Goal: Obtain resource: Obtain resource

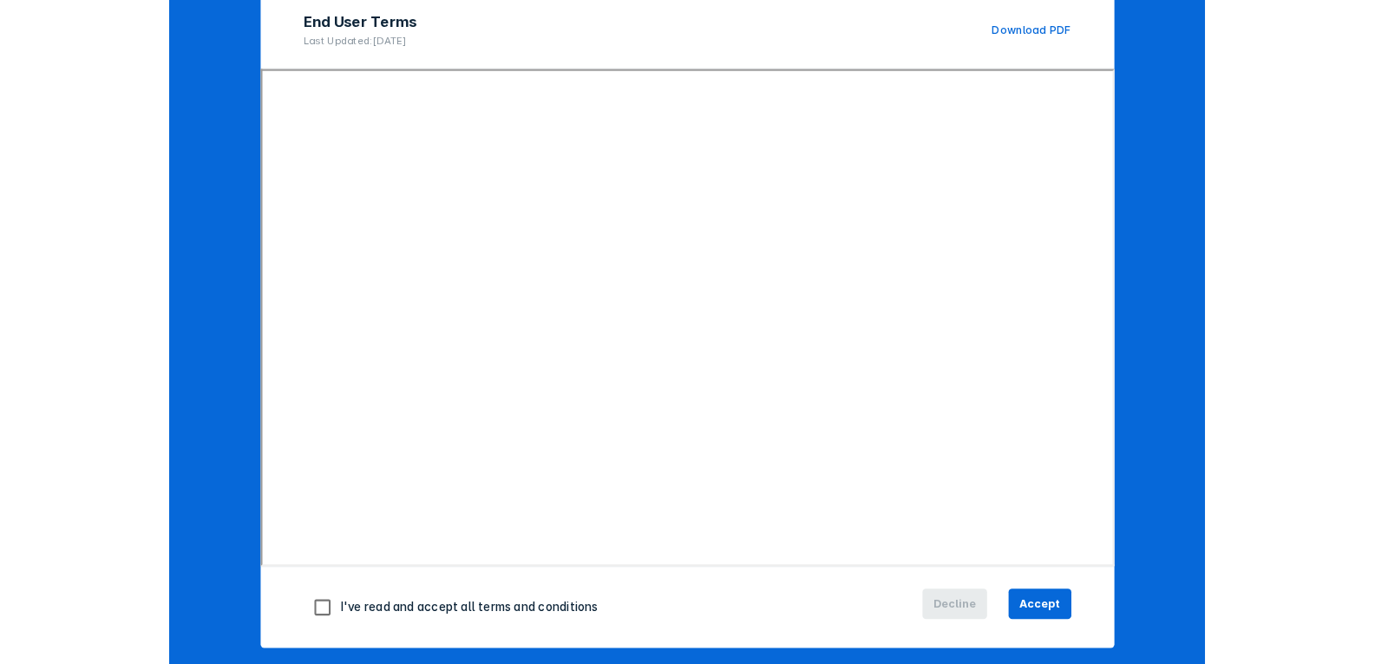
scroll to position [185, 0]
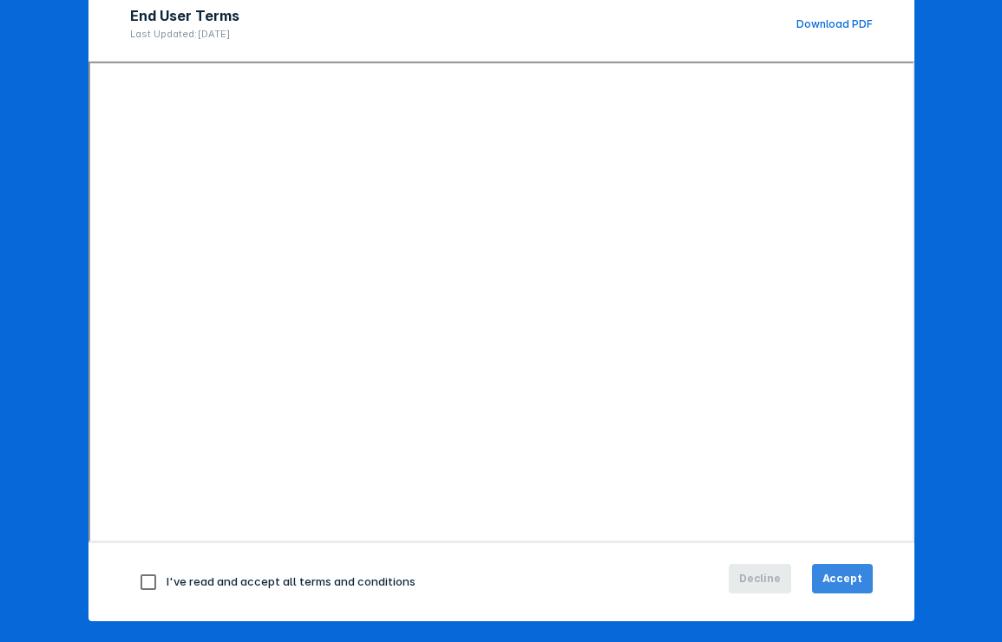
click at [839, 569] on button "Accept" at bounding box center [842, 578] width 61 height 29
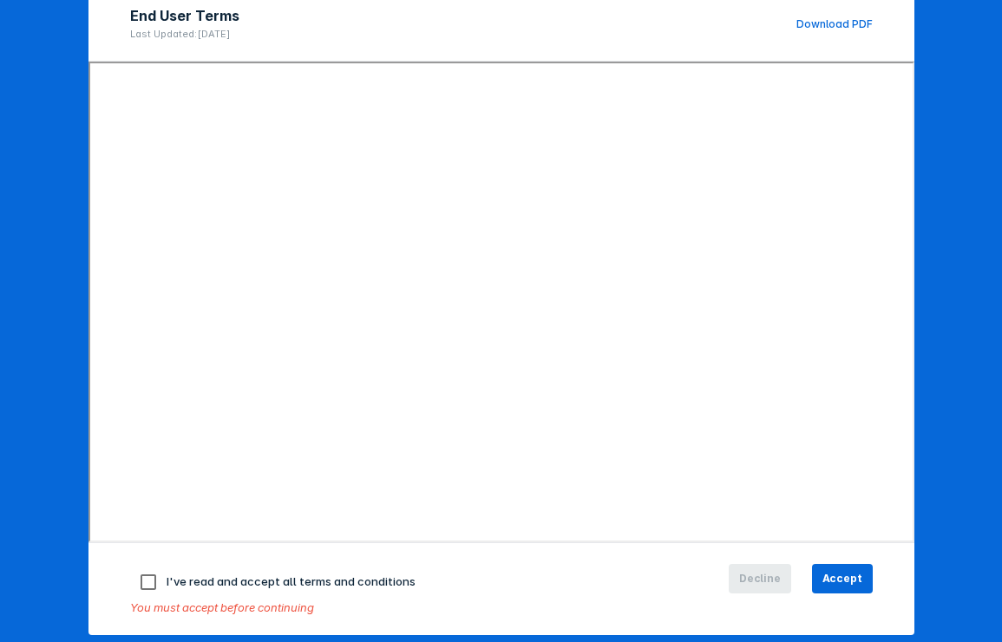
click at [226, 586] on span "I've read and accept all terms and conditions" at bounding box center [291, 581] width 249 height 14
click at [134, 577] on input "checkbox" at bounding box center [148, 582] width 36 height 36
checkbox input "true"
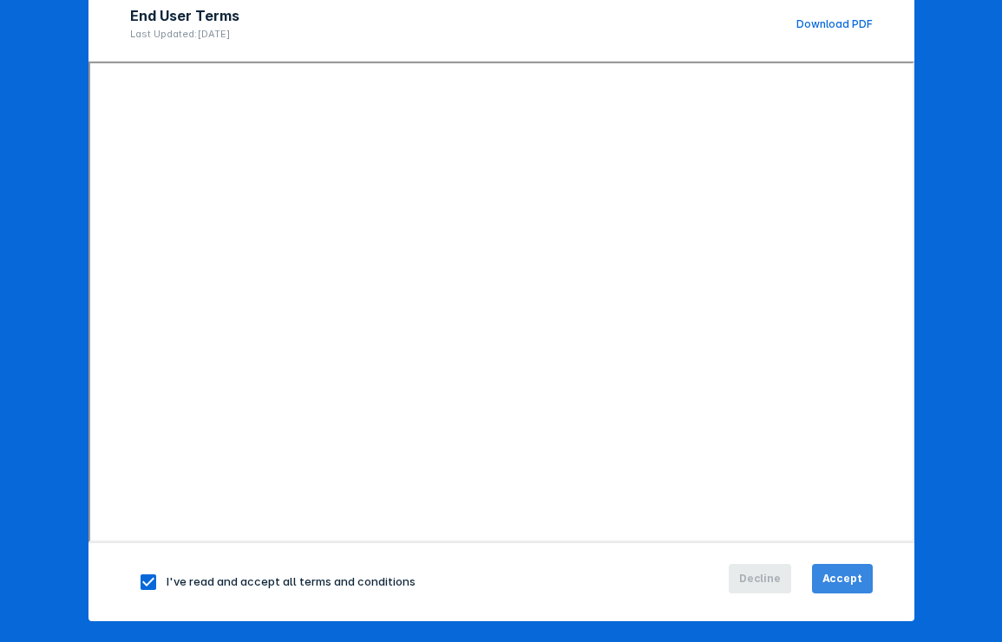
click at [813, 579] on button "Accept" at bounding box center [842, 578] width 61 height 29
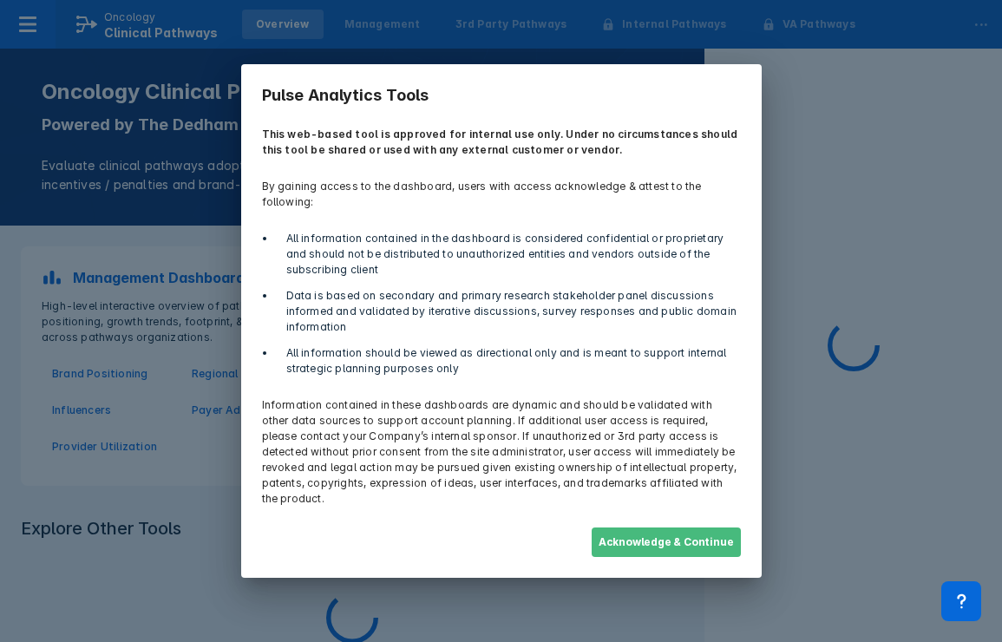
click at [658, 534] on button "Acknowledge & Continue" at bounding box center [666, 541] width 149 height 29
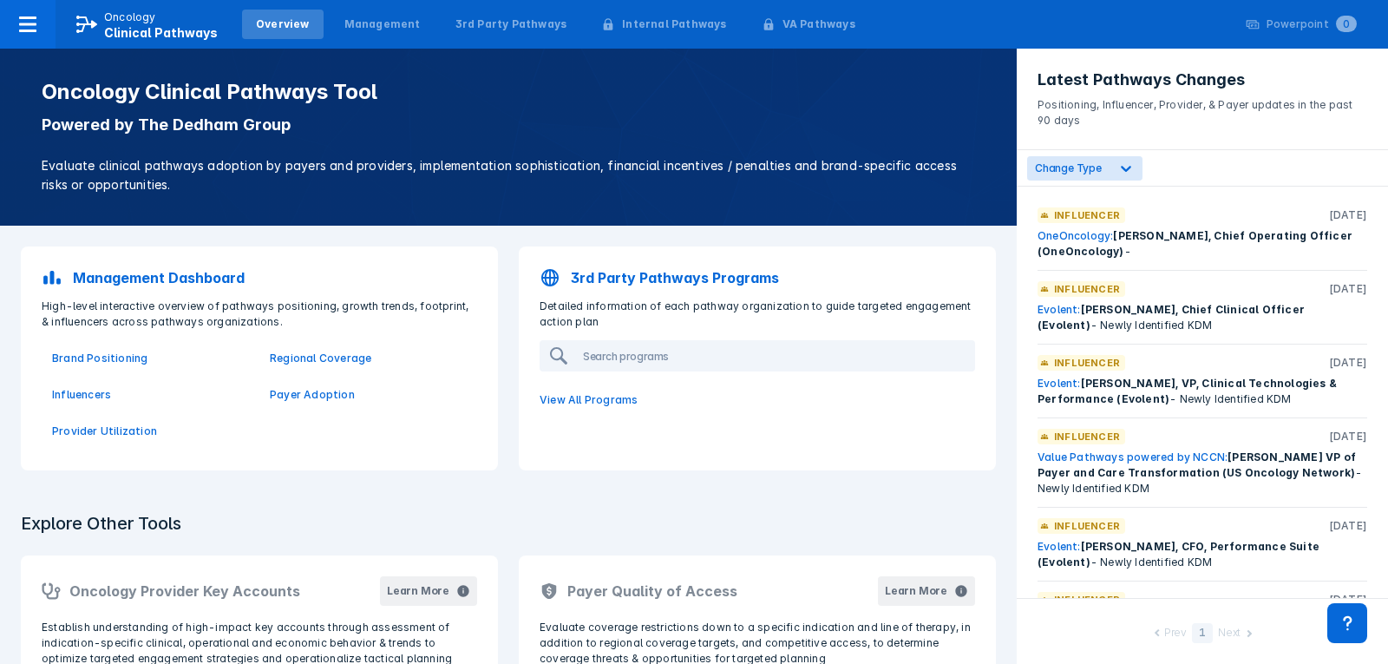
click at [585, 271] on p "3rd Party Pathways Programs" at bounding box center [675, 277] width 208 height 21
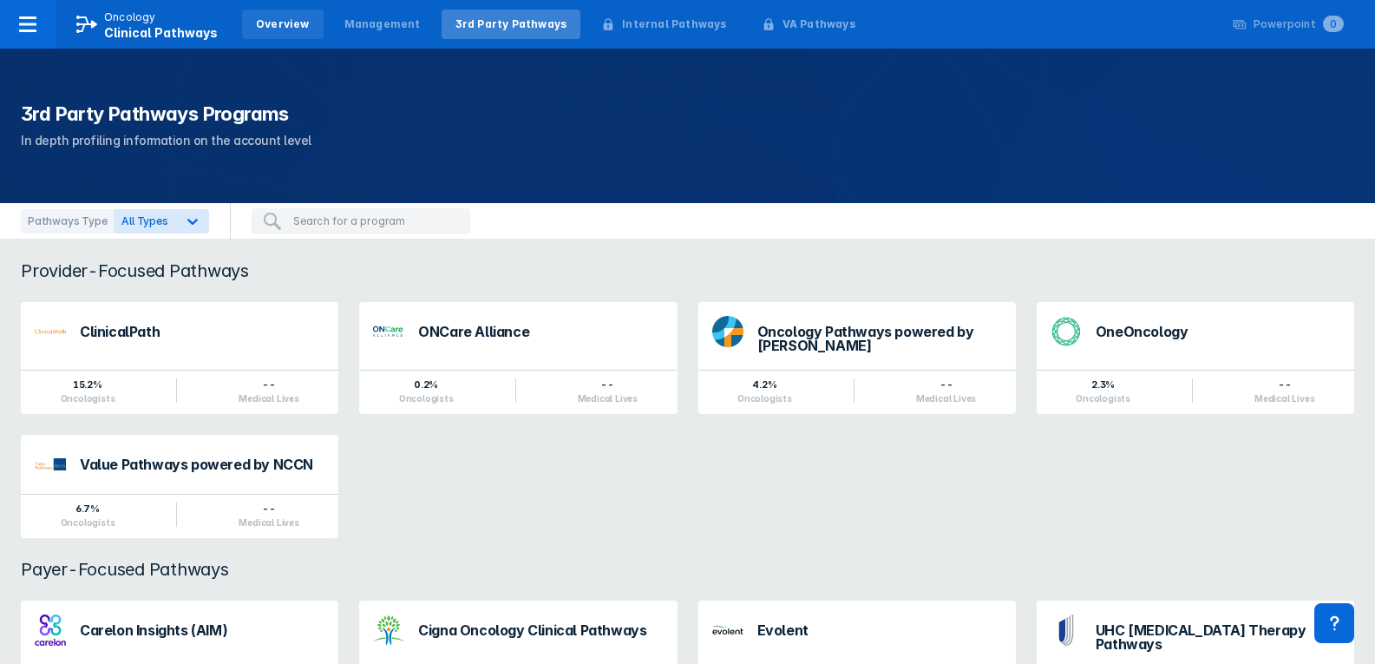
click at [272, 32] on div "Overview" at bounding box center [283, 24] width 82 height 29
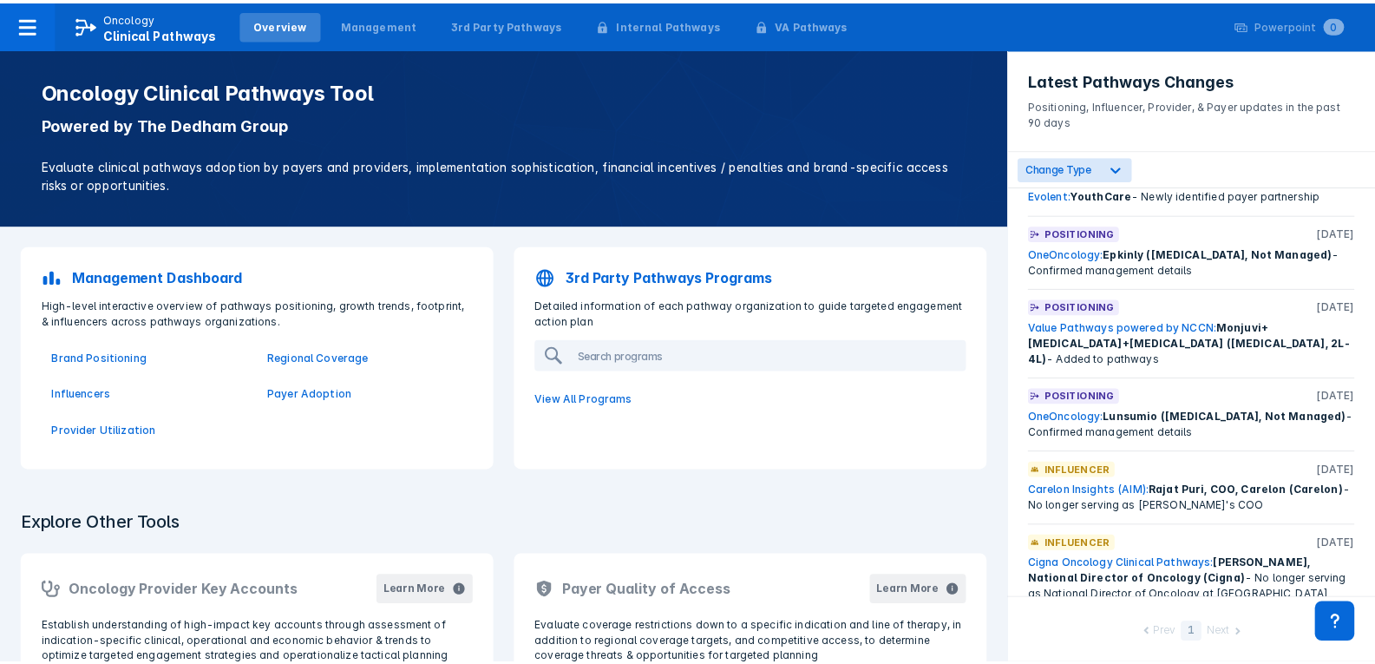
scroll to position [434, 0]
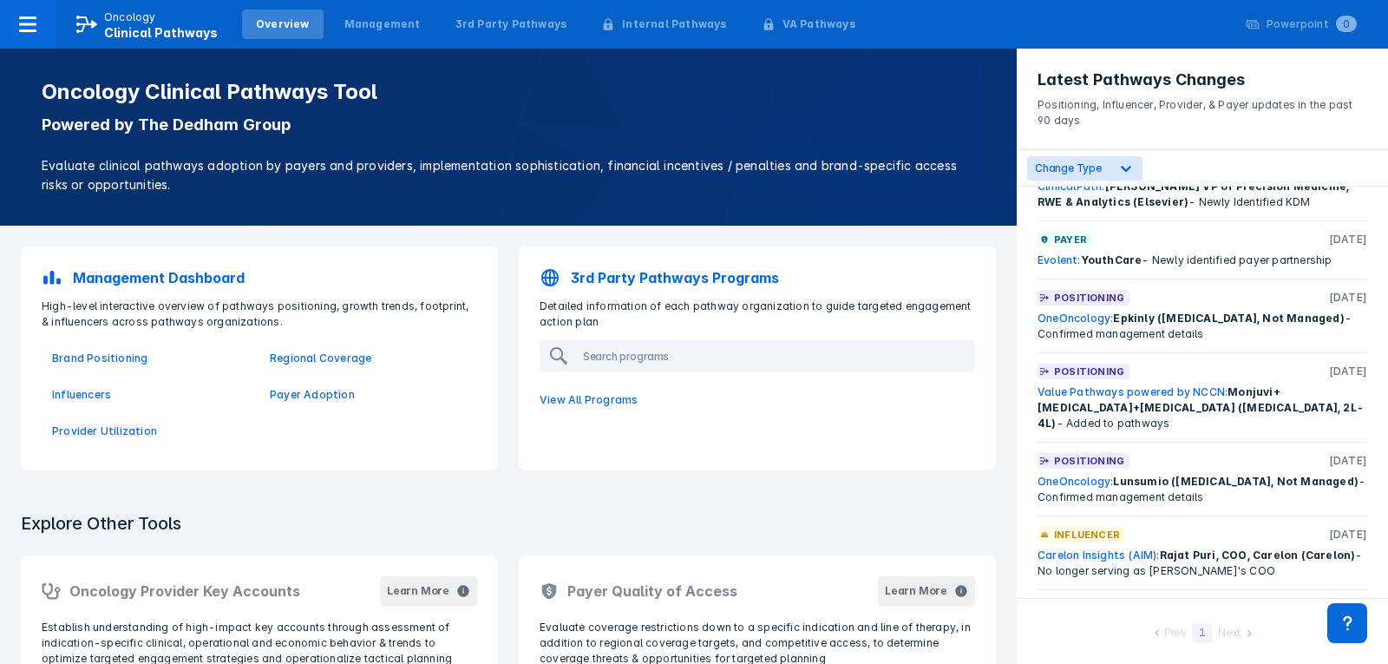
click at [1001, 313] on link "OneOncology:" at bounding box center [1074, 317] width 75 height 13
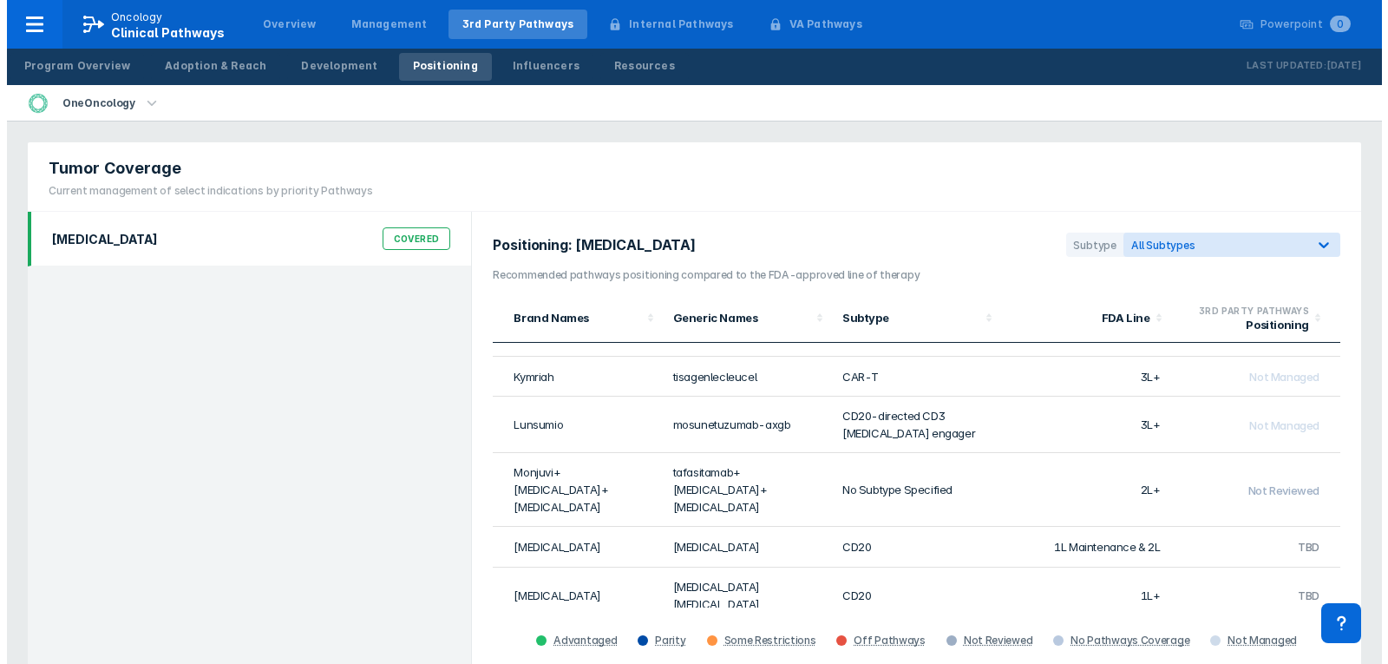
scroll to position [308, 0]
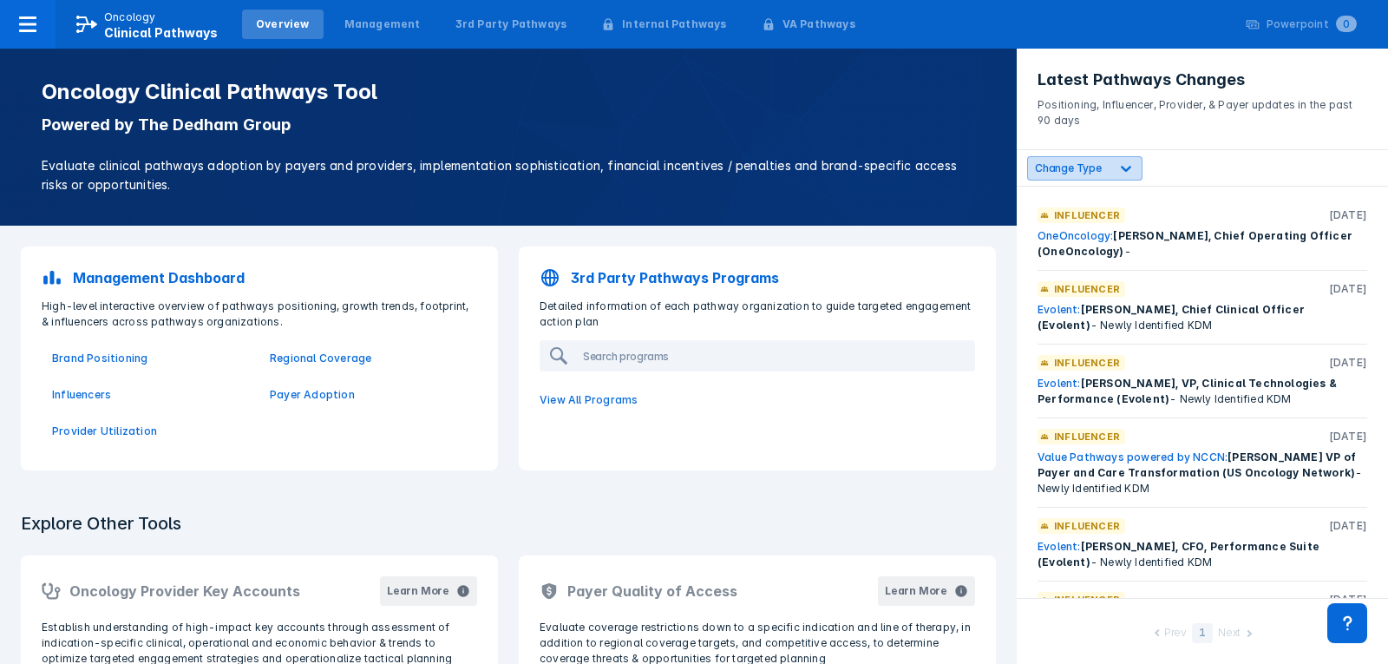
click at [1001, 159] on div "Change Type" at bounding box center [1084, 168] width 115 height 24
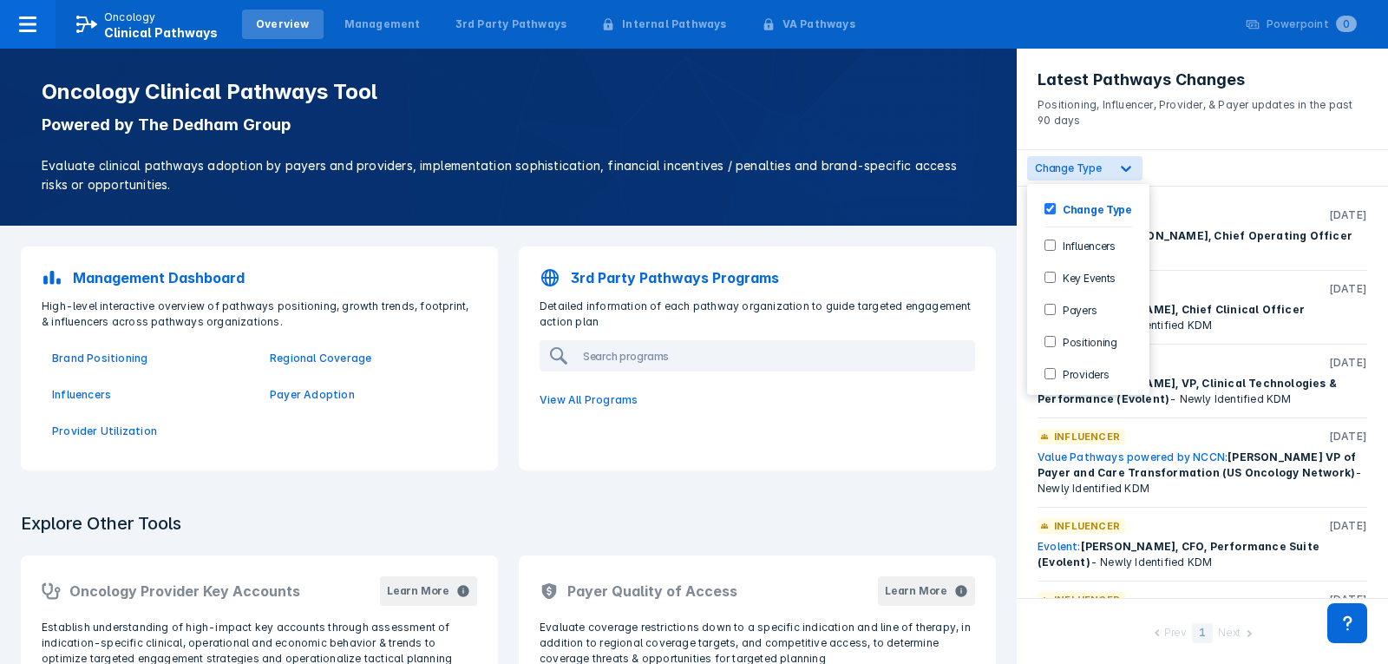
click at [1001, 346] on label "Positioning" at bounding box center [1087, 341] width 62 height 15
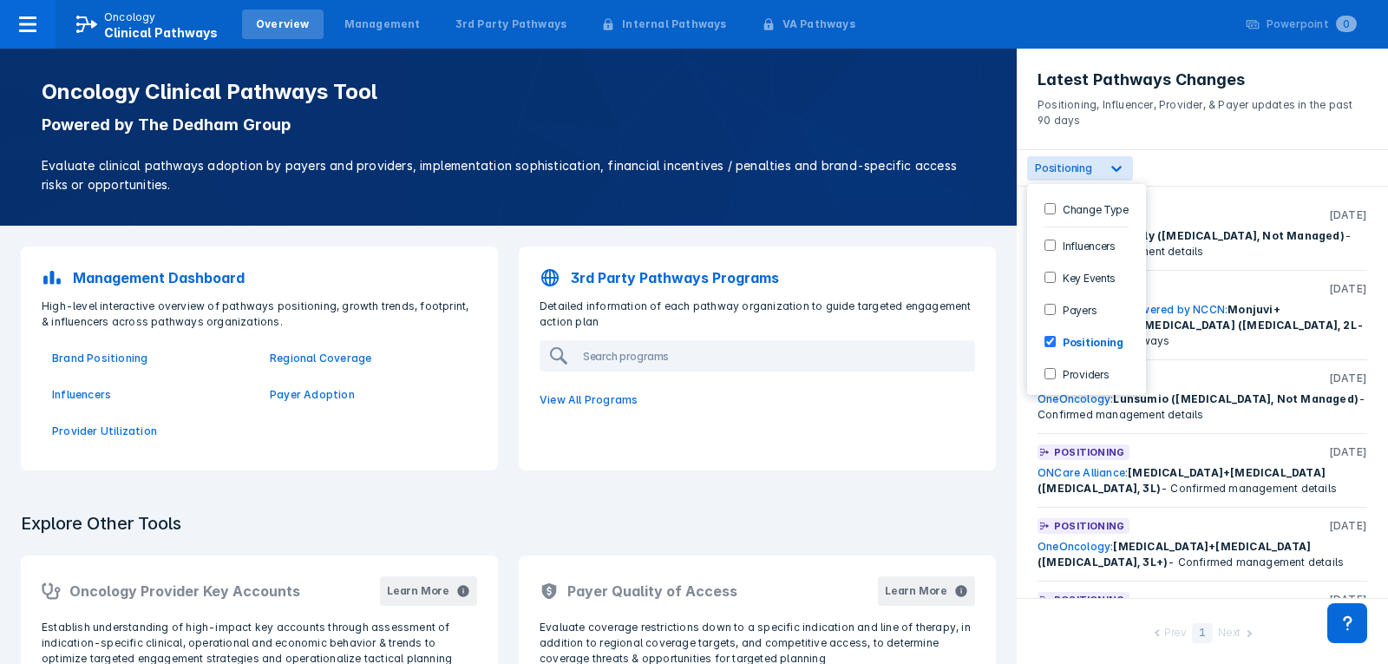
click at [950, 476] on div "3rd Party Pathways Programs Detailed information of each pathway organization t…" at bounding box center [757, 358] width 498 height 245
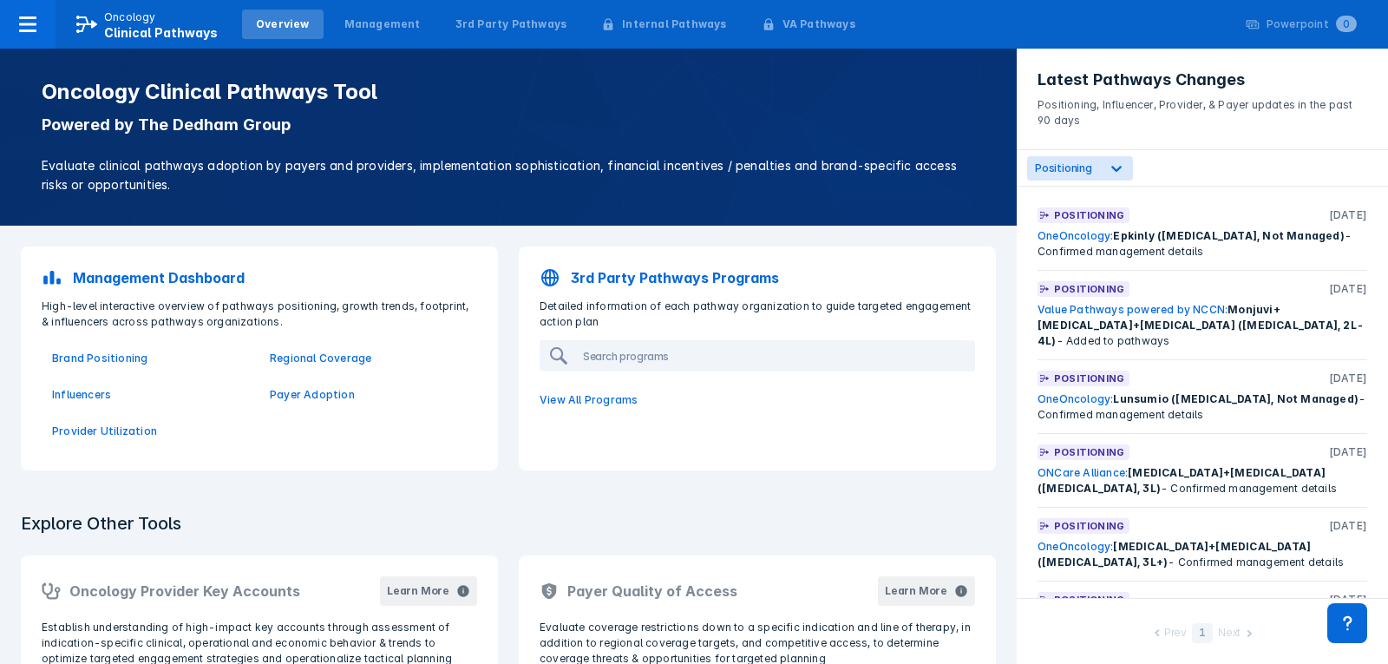
click at [593, 269] on p "3rd Party Pathways Programs" at bounding box center [675, 277] width 208 height 21
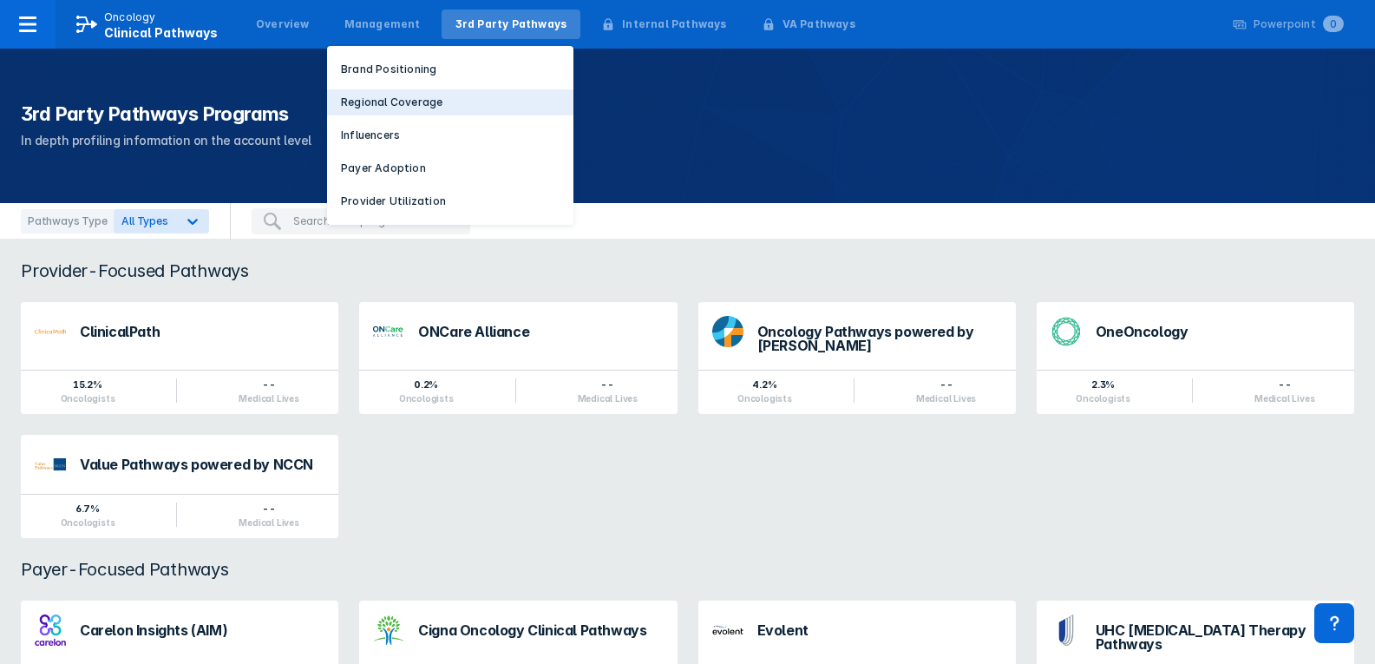
click at [368, 95] on p "Regional Coverage" at bounding box center [391, 103] width 101 height 16
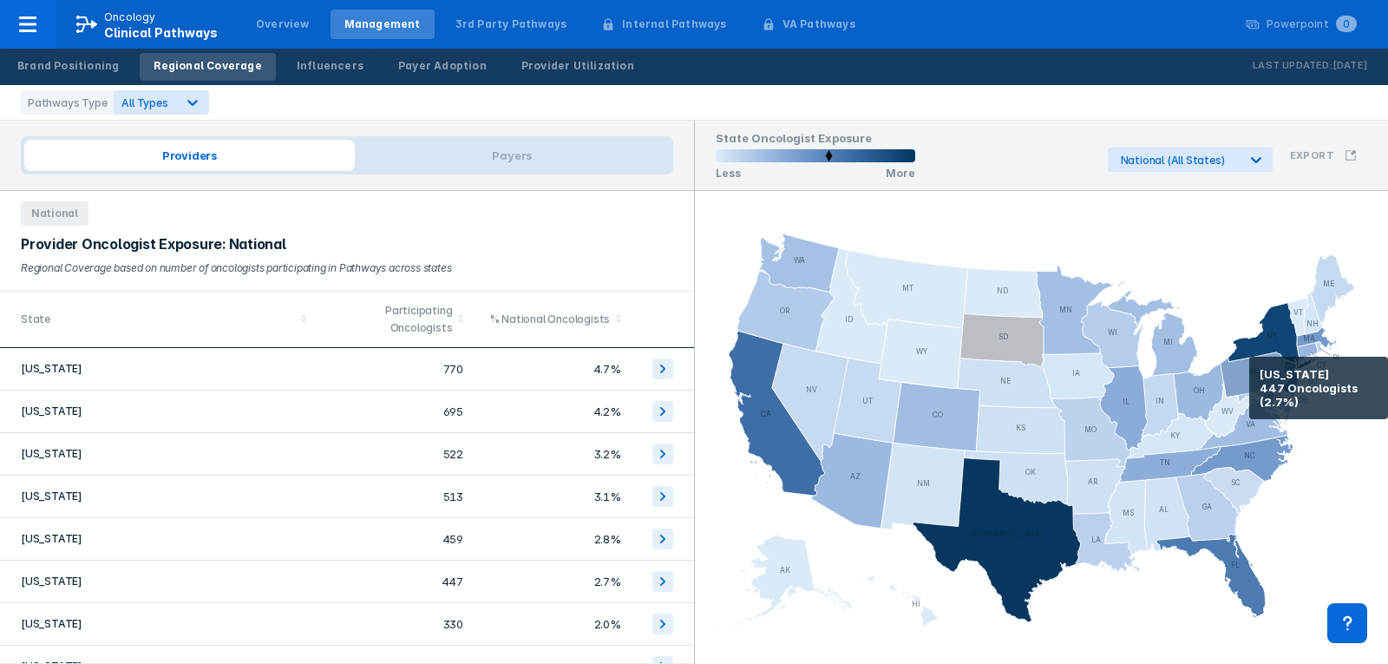
click at [1001, 381] on icon at bounding box center [1254, 374] width 69 height 45
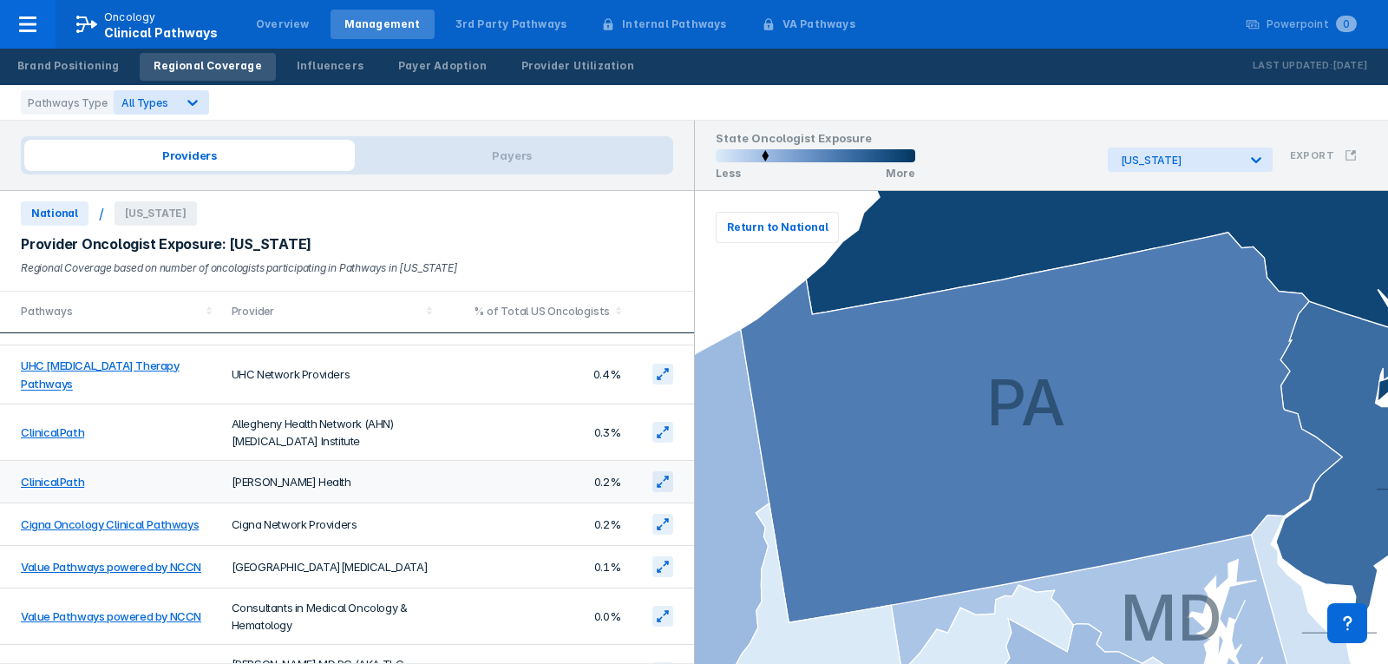
scroll to position [108, 0]
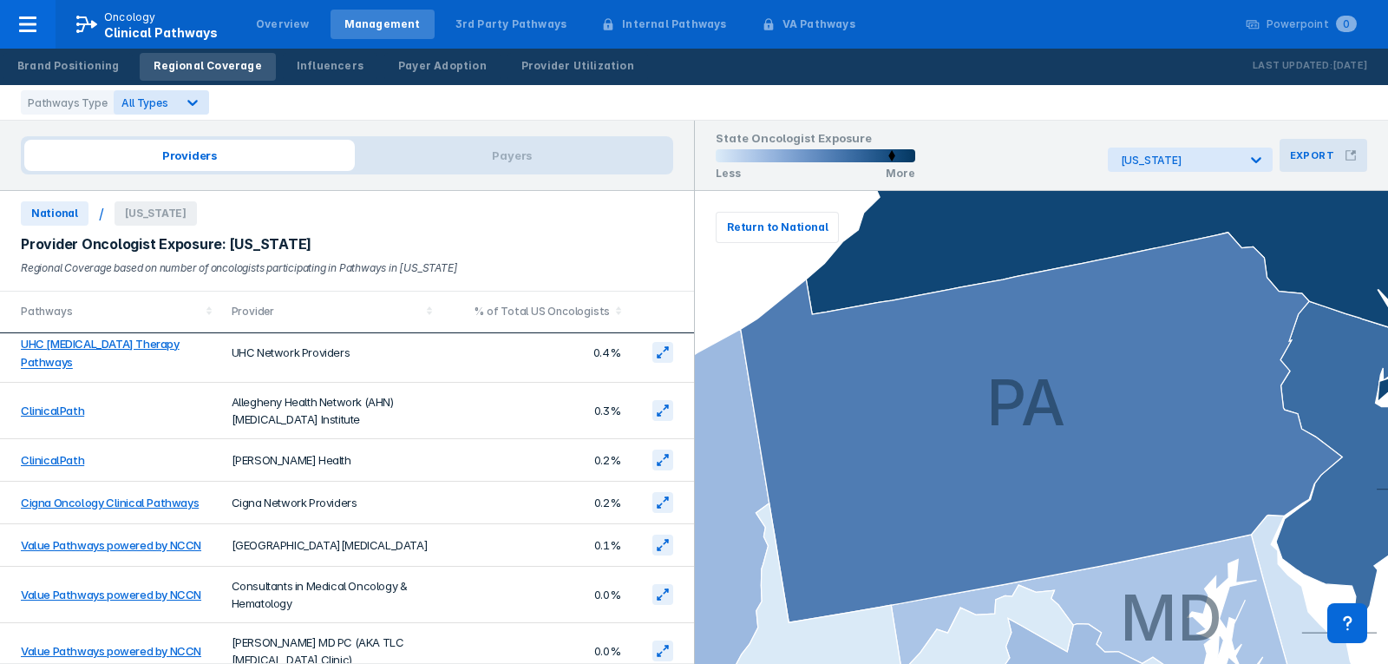
click at [1001, 157] on h3 "Export" at bounding box center [1312, 155] width 44 height 12
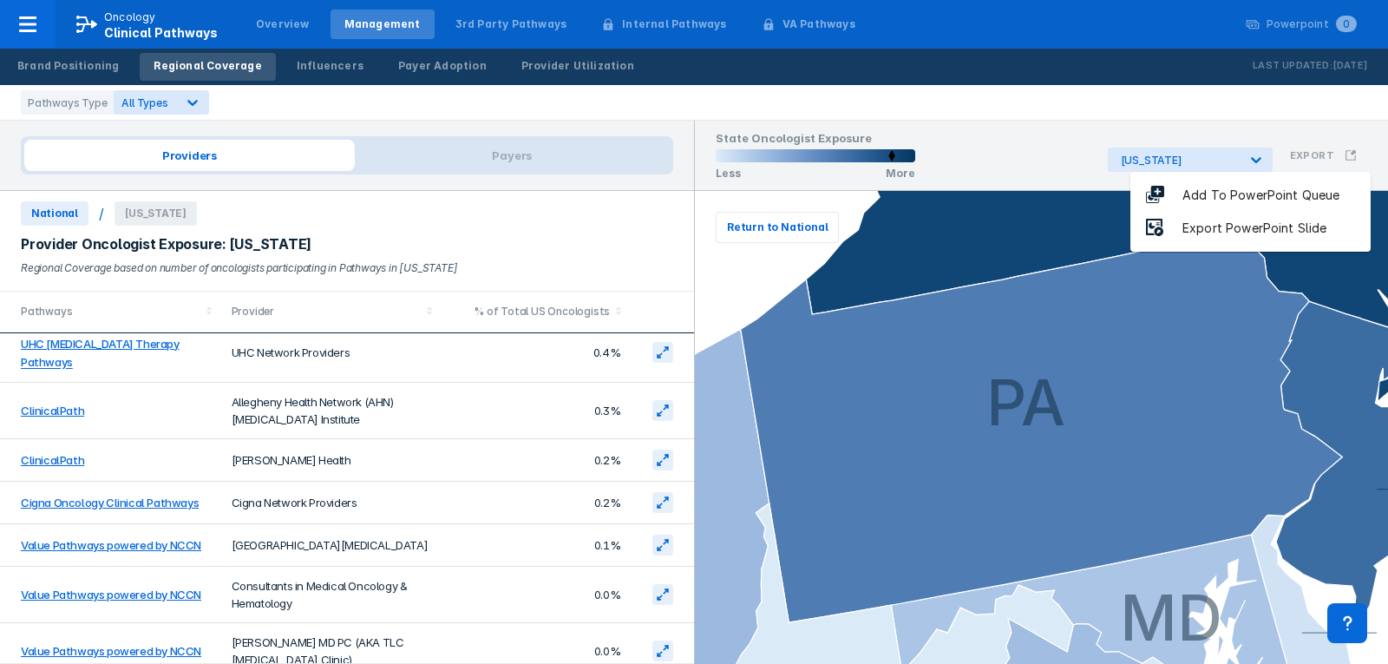
click at [1001, 243] on li "Export PowerPoint Slide" at bounding box center [1250, 228] width 240 height 33
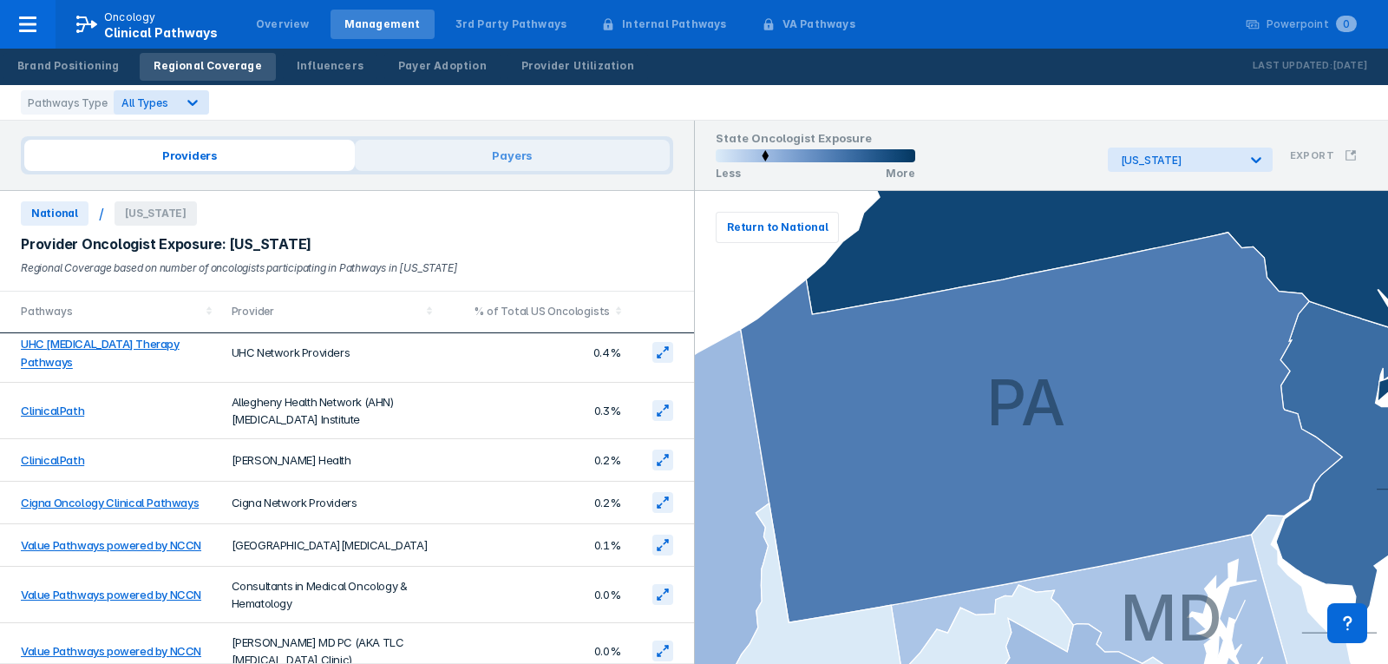
click at [436, 160] on span "Payers" at bounding box center [512, 155] width 315 height 31
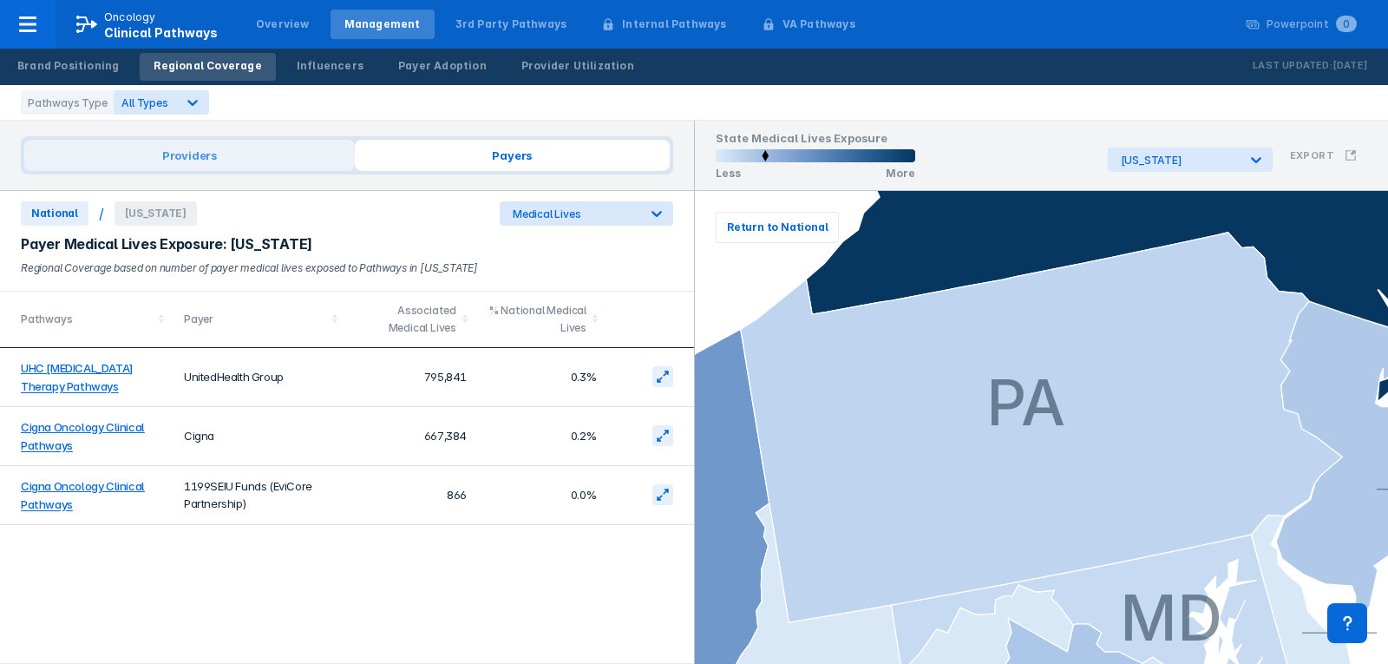
click at [225, 146] on span "Providers" at bounding box center [189, 155] width 330 height 31
